Goal: Task Accomplishment & Management: Manage account settings

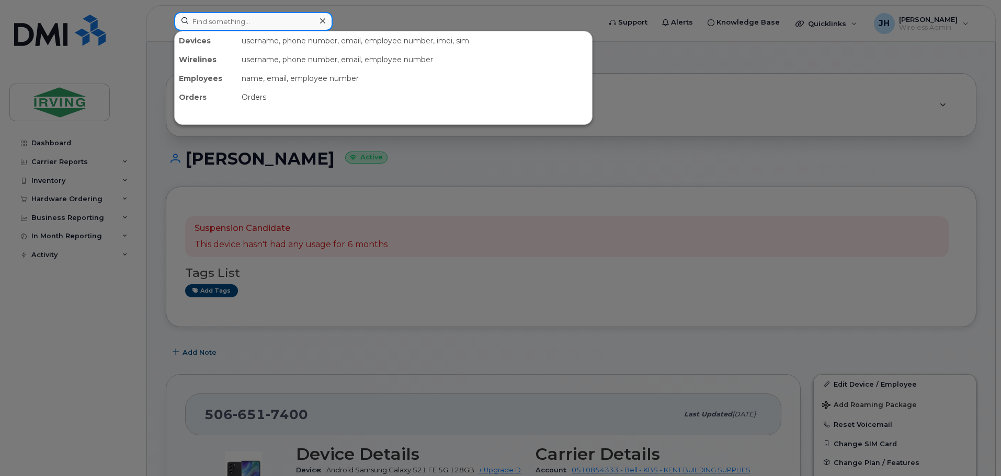
click at [243, 22] on input at bounding box center [253, 21] width 158 height 19
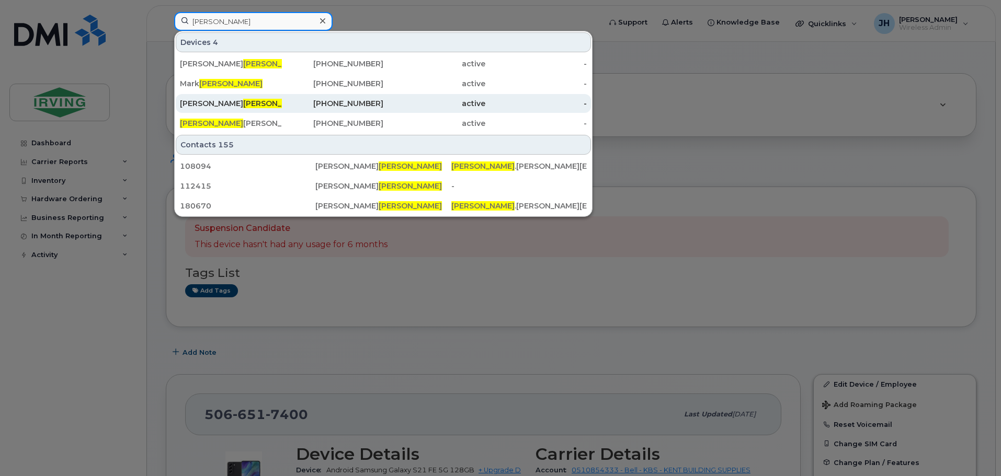
type input "murray"
click at [243, 99] on span "Murray" at bounding box center [274, 103] width 63 height 9
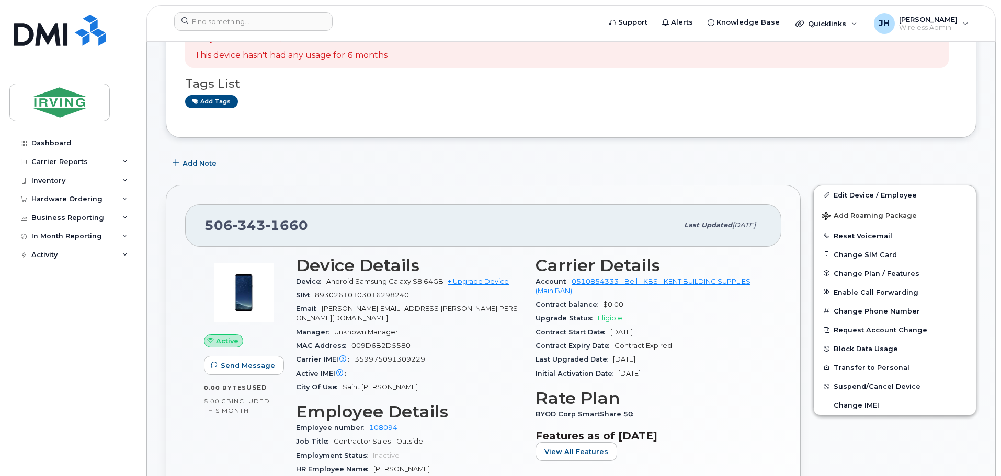
scroll to position [157, 0]
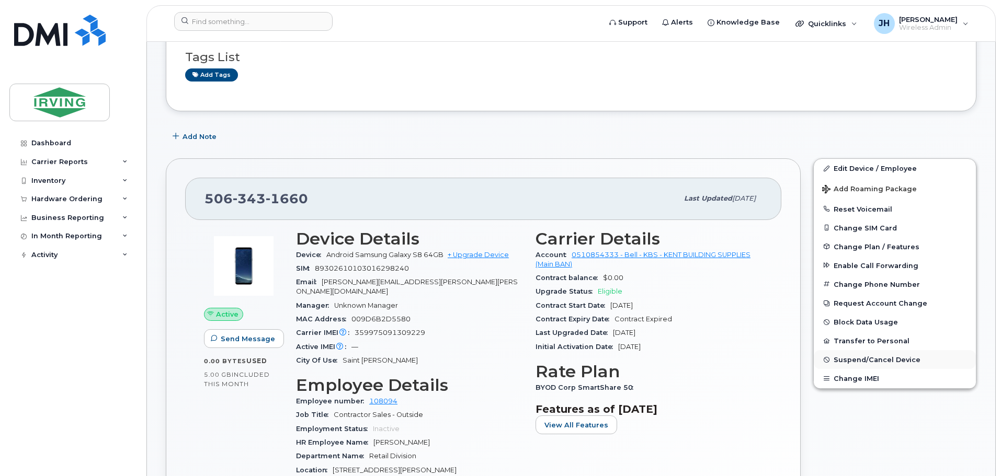
click at [869, 358] on span "Suspend/Cancel Device" at bounding box center [876, 360] width 87 height 8
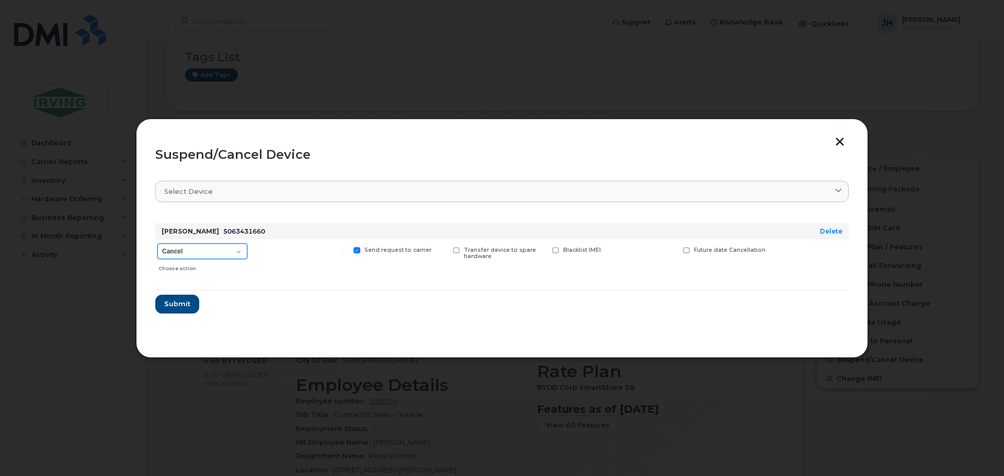
click at [241, 252] on select "Cancel Suspend - Extend Suspension Suspend - Reduced Rate Suspend - Full Rate S…" at bounding box center [202, 252] width 90 height 16
select select "[object Object]"
click at [157, 244] on select "Cancel Suspend - Extend Suspension Suspend - Reduced Rate Suspend - Full Rate S…" at bounding box center [202, 252] width 90 height 16
click at [179, 304] on span "Submit" at bounding box center [177, 304] width 26 height 10
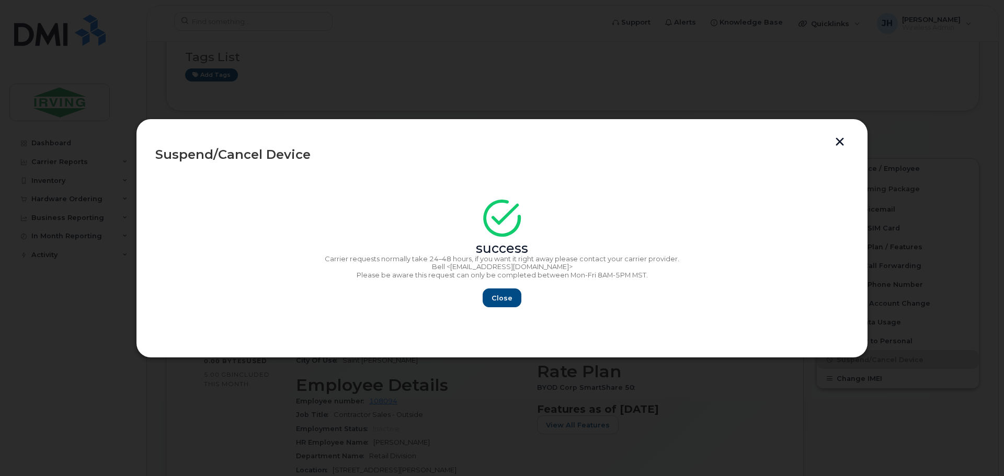
click at [840, 142] on button "button" at bounding box center [840, 143] width 16 height 11
